Goal: Transaction & Acquisition: Purchase product/service

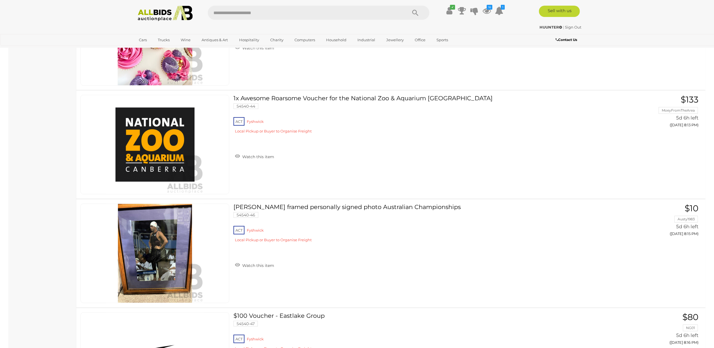
scroll to position [6585, 0]
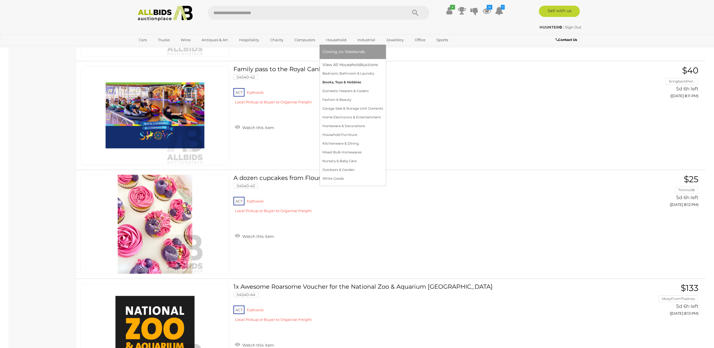
click at [337, 81] on link "Books, Toys & Hobbies" at bounding box center [353, 82] width 61 height 9
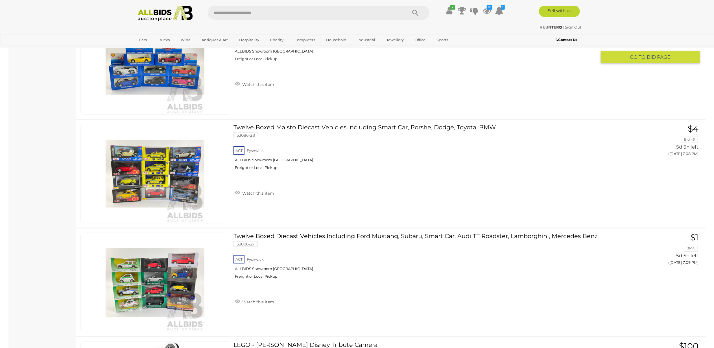
scroll to position [4970, 0]
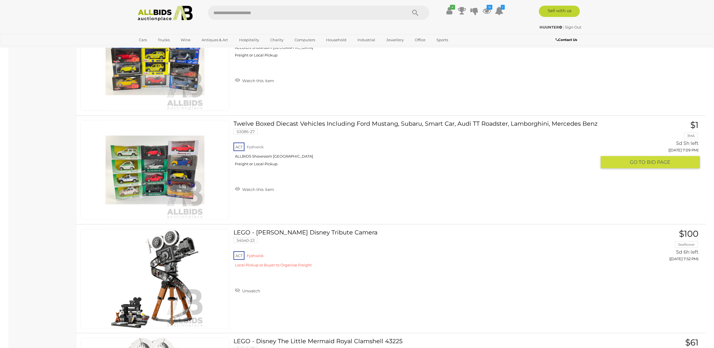
click at [154, 177] on img at bounding box center [155, 170] width 99 height 99
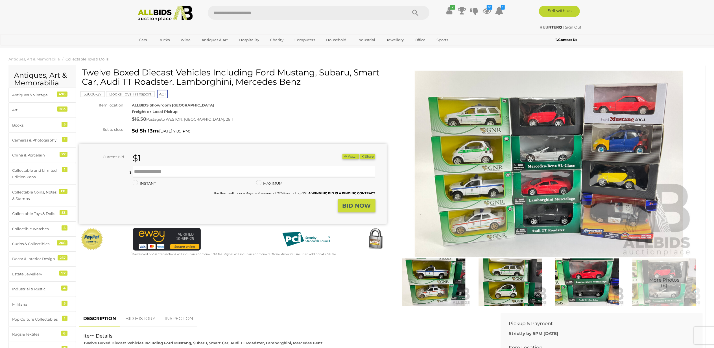
click at [586, 284] on img at bounding box center [587, 282] width 74 height 48
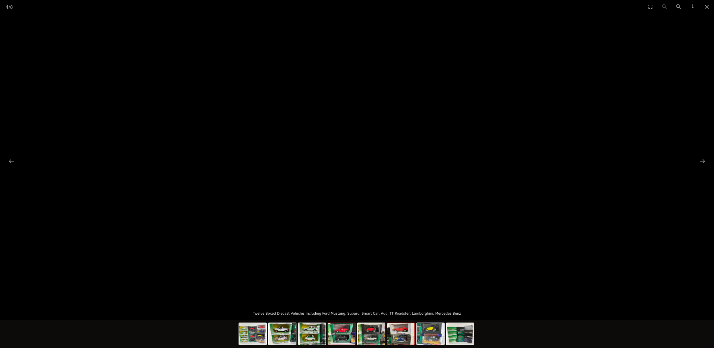
click at [406, 339] on img at bounding box center [400, 333] width 27 height 21
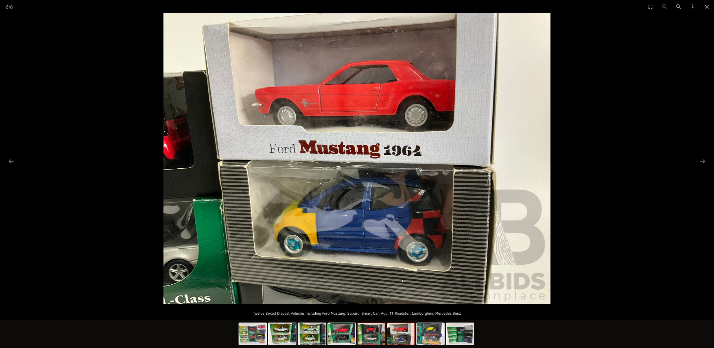
click at [363, 341] on img at bounding box center [371, 333] width 27 height 21
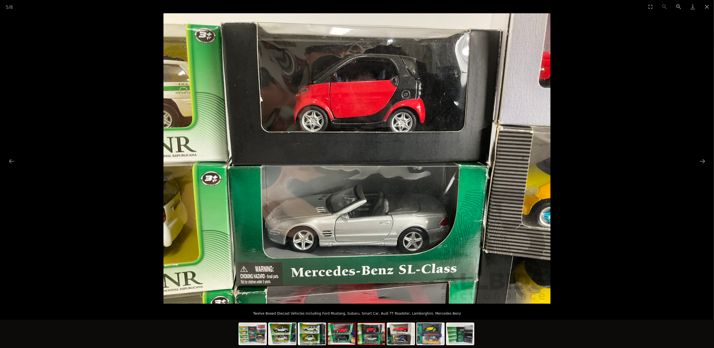
click at [343, 340] on img at bounding box center [341, 333] width 27 height 21
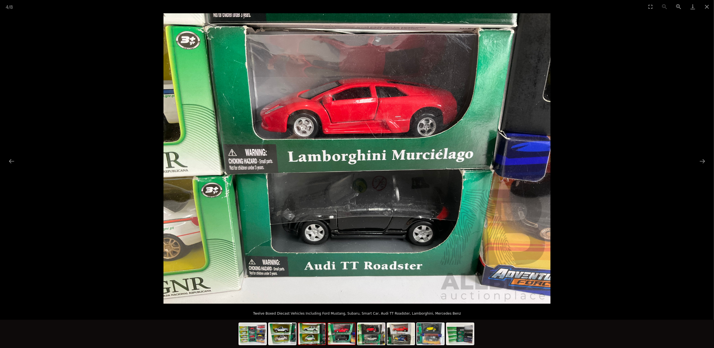
click at [312, 337] on img at bounding box center [312, 333] width 27 height 21
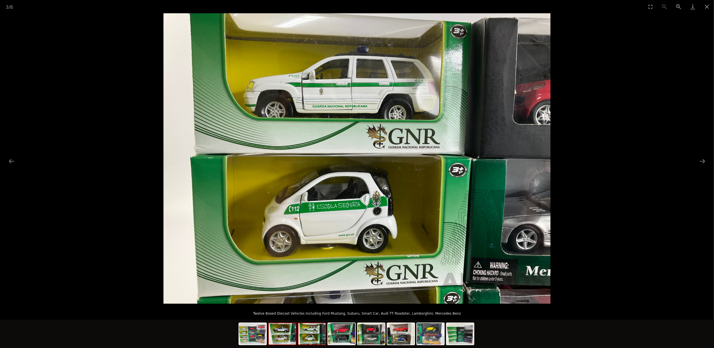
click at [282, 336] on img at bounding box center [282, 333] width 27 height 21
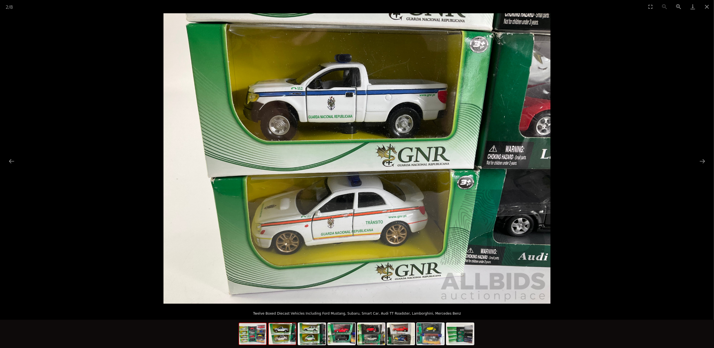
click at [256, 338] on img at bounding box center [252, 333] width 27 height 21
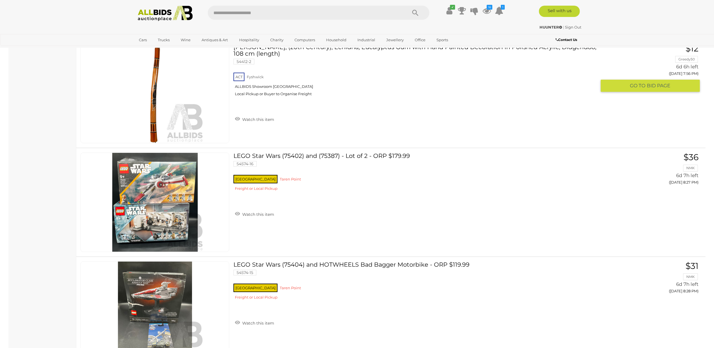
scroll to position [6148, 0]
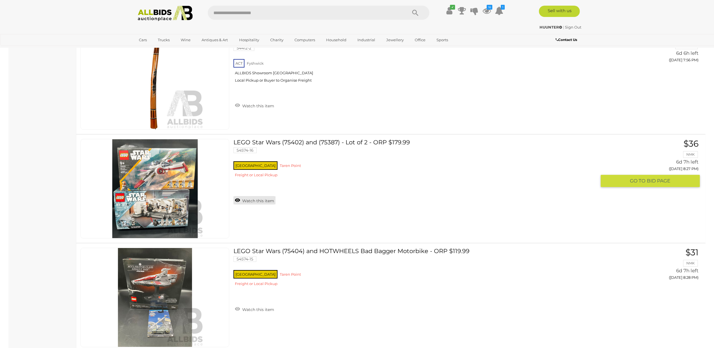
click at [239, 204] on link "Watch this item" at bounding box center [255, 200] width 42 height 8
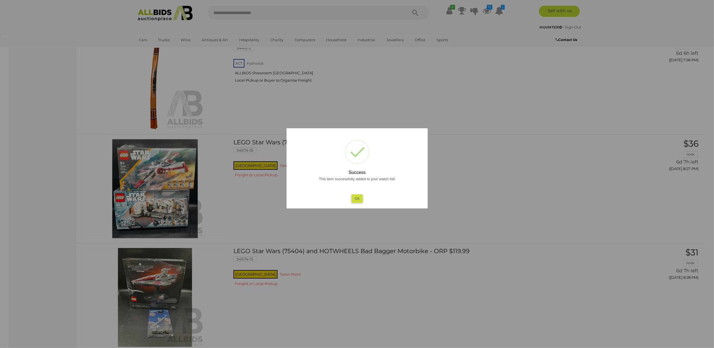
scroll to position [6185, 0]
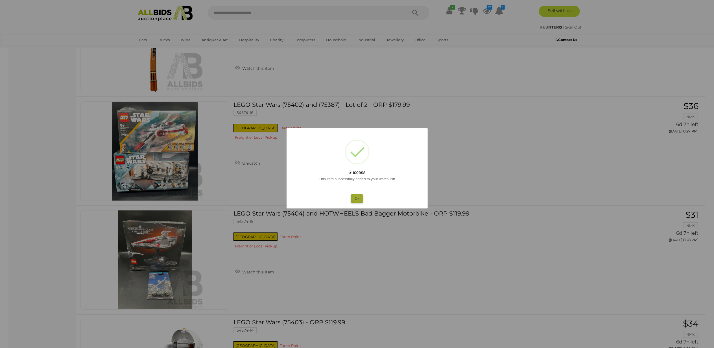
drag, startPoint x: 357, startPoint y: 198, endPoint x: 341, endPoint y: 203, distance: 16.8
click at [357, 198] on button "Ok" at bounding box center [357, 198] width 12 height 8
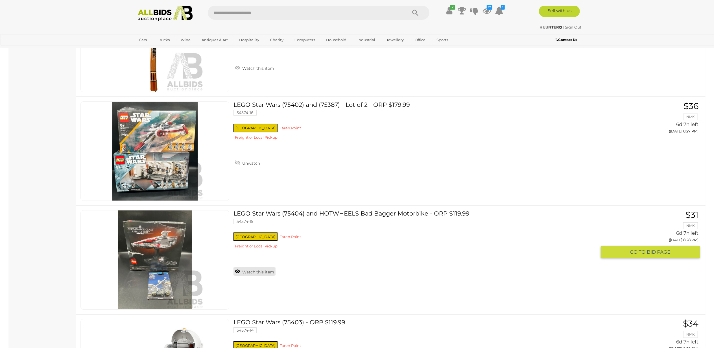
click at [241, 274] on link "Watch this item" at bounding box center [255, 271] width 42 height 8
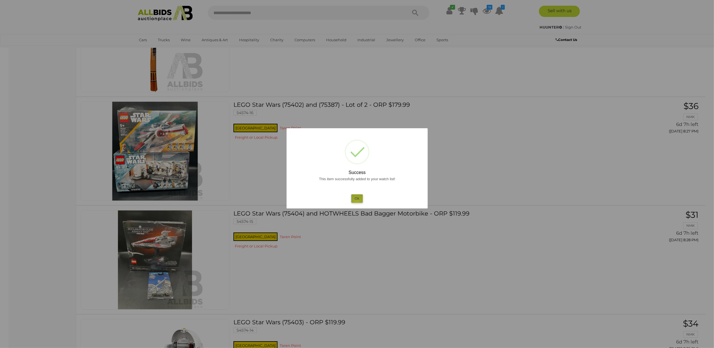
click at [357, 202] on button "Ok" at bounding box center [357, 198] width 12 height 8
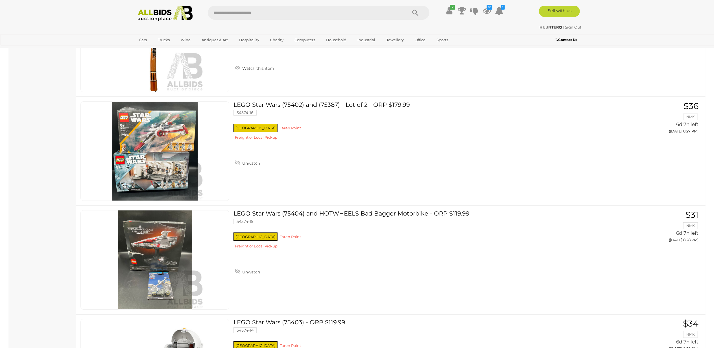
scroll to position [6336, 0]
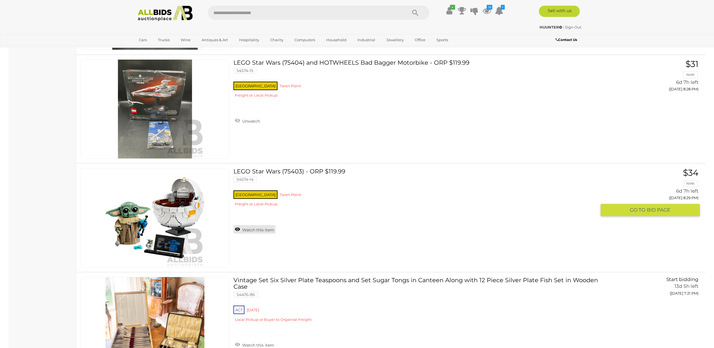
click at [242, 232] on link "Watch this item" at bounding box center [255, 229] width 42 height 8
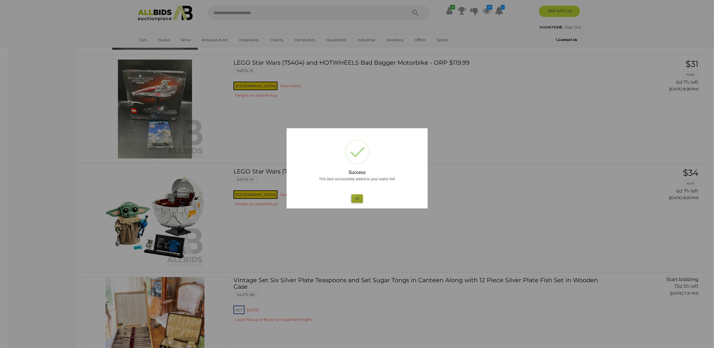
click at [354, 195] on button "Ok" at bounding box center [357, 198] width 12 height 8
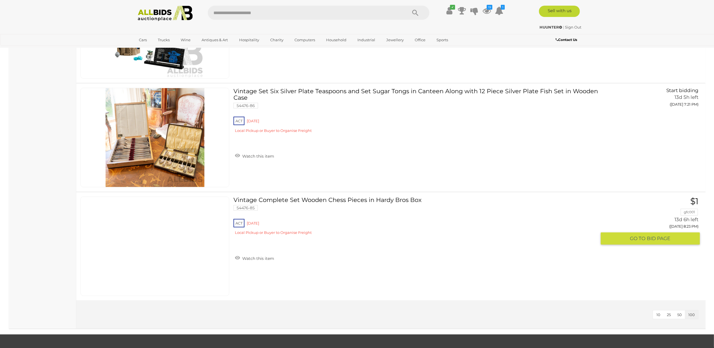
scroll to position [6562, 0]
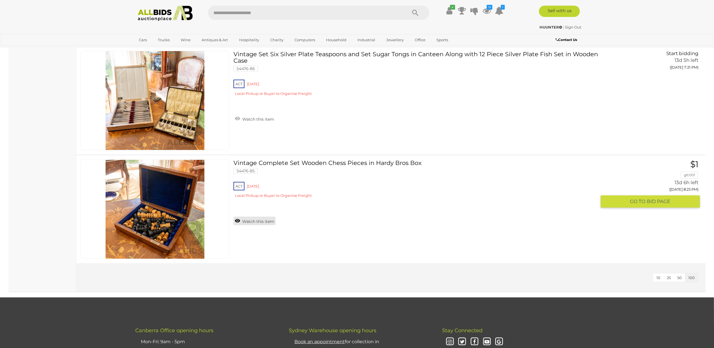
click at [240, 225] on link "Watch this item" at bounding box center [255, 221] width 42 height 8
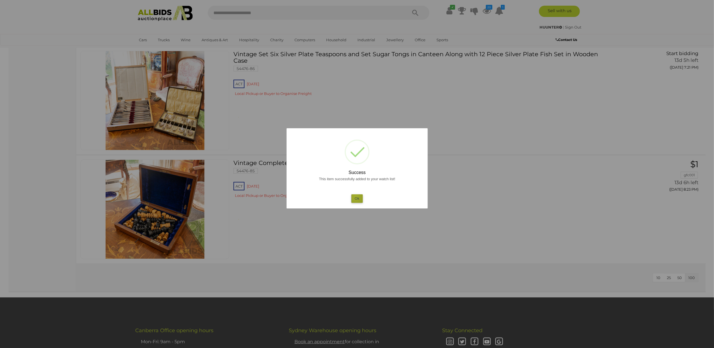
click at [356, 197] on button "Ok" at bounding box center [357, 198] width 12 height 8
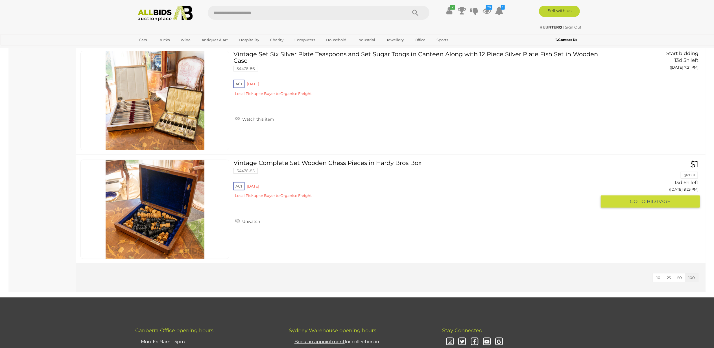
click at [160, 225] on img at bounding box center [155, 209] width 99 height 99
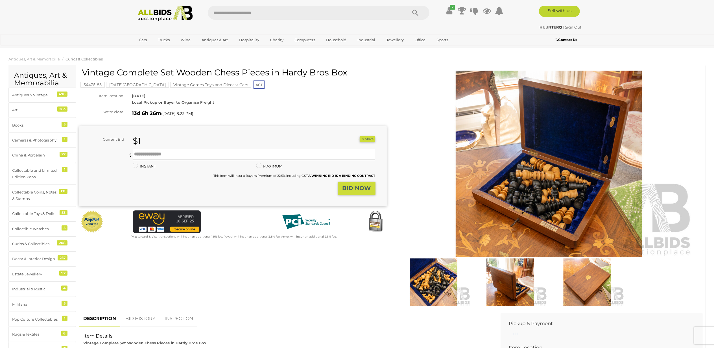
click at [508, 282] on img at bounding box center [511, 282] width 74 height 48
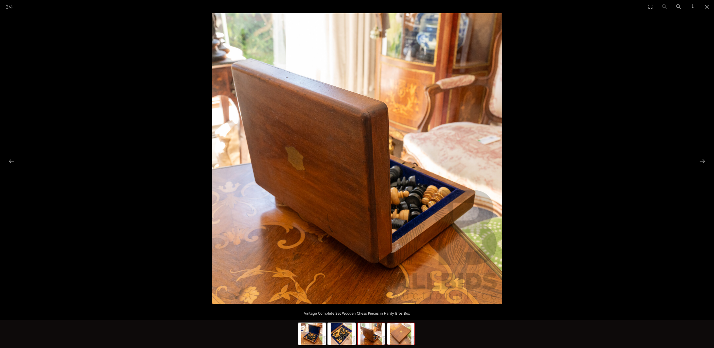
click at [395, 334] on img at bounding box center [400, 333] width 27 height 21
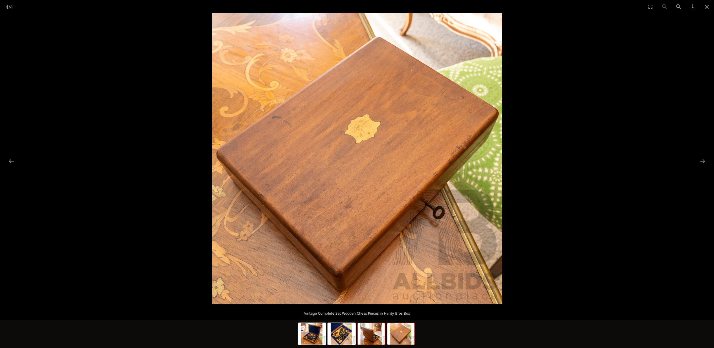
click at [378, 337] on img at bounding box center [371, 333] width 27 height 21
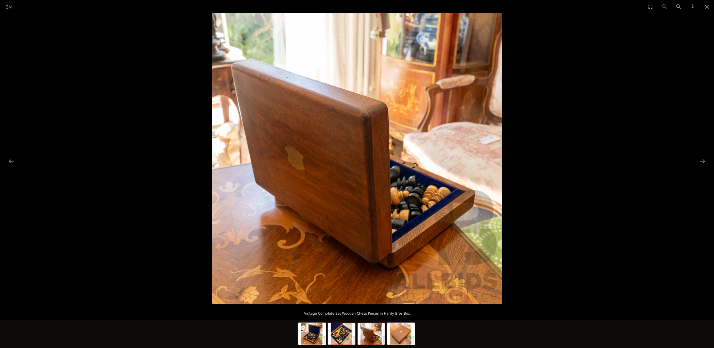
click at [345, 338] on img at bounding box center [341, 333] width 27 height 21
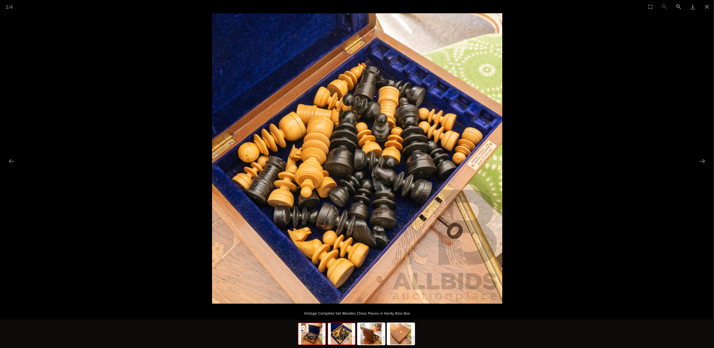
click at [314, 338] on img at bounding box center [312, 333] width 27 height 21
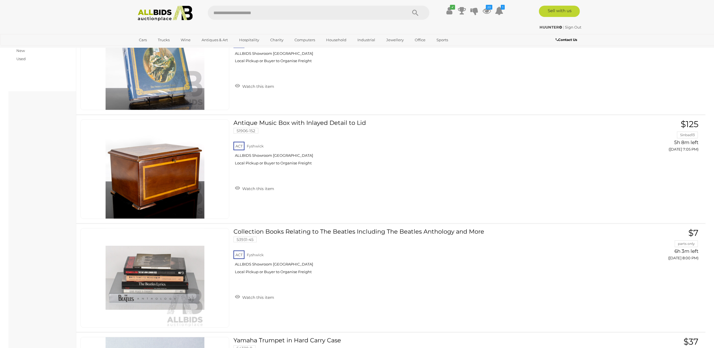
scroll to position [6693, 0]
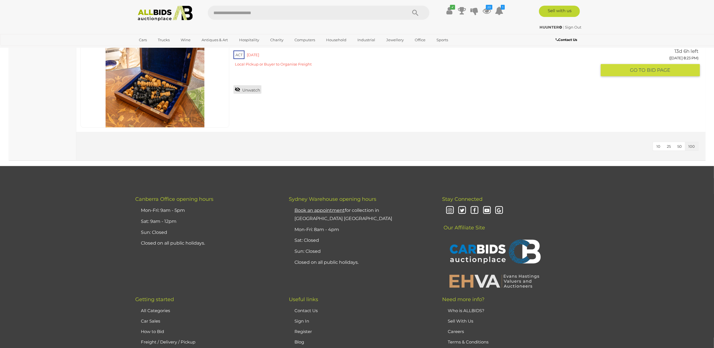
click at [242, 91] on link "Unwatch" at bounding box center [248, 89] width 28 height 8
click at [486, 8] on icon "20" at bounding box center [489, 7] width 6 height 5
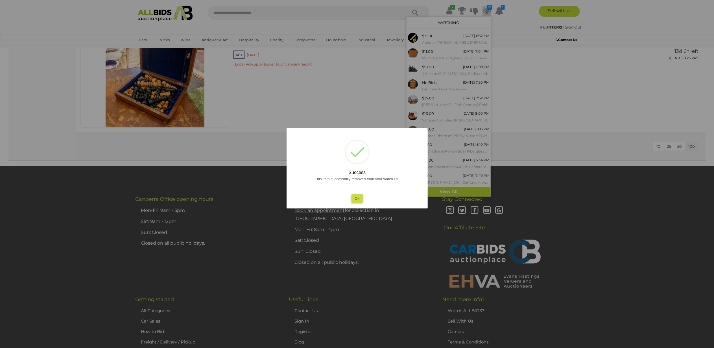
click at [357, 198] on button "Ok" at bounding box center [357, 198] width 12 height 8
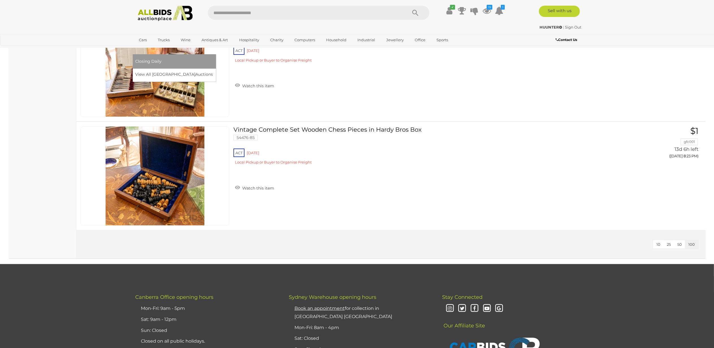
scroll to position [6543, 0]
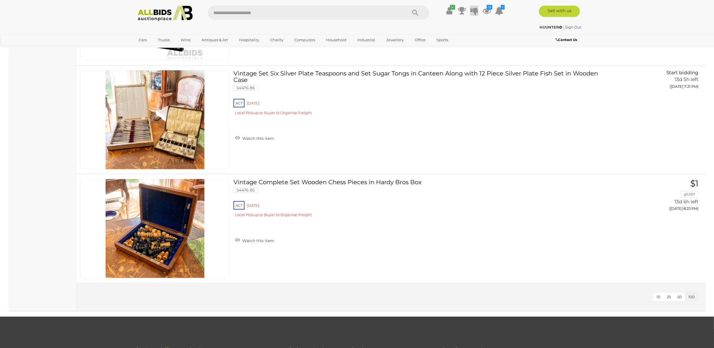
click at [477, 10] on icon at bounding box center [474, 11] width 8 height 10
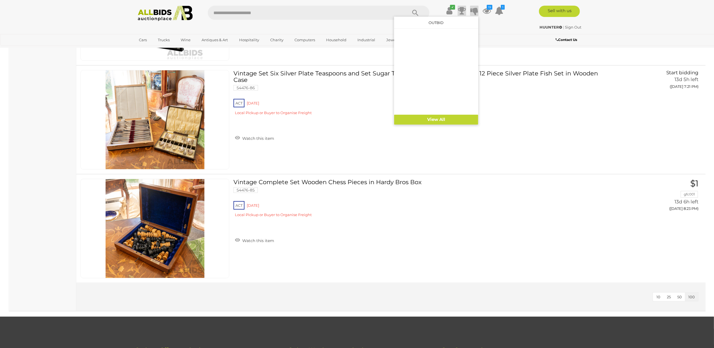
click at [463, 12] on icon at bounding box center [462, 11] width 8 height 10
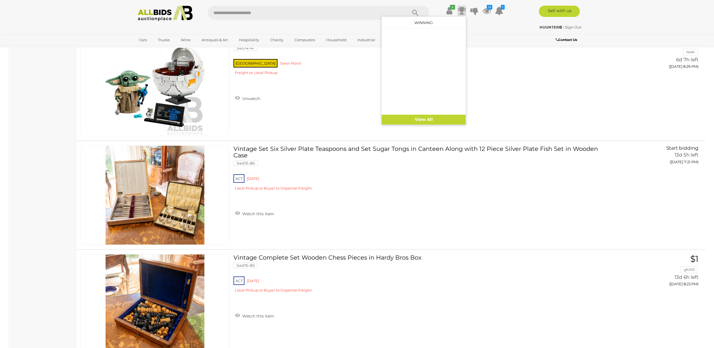
scroll to position [6317, 0]
